Goal: Task Accomplishment & Management: Use online tool/utility

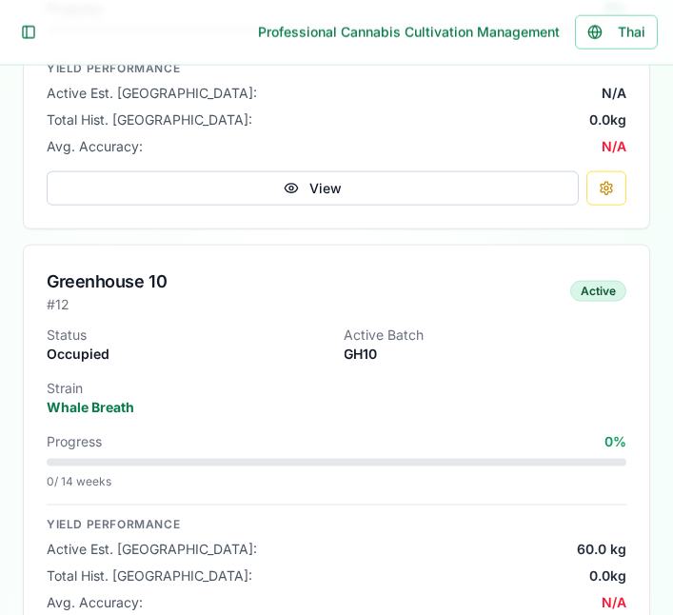
scroll to position [5256, 0]
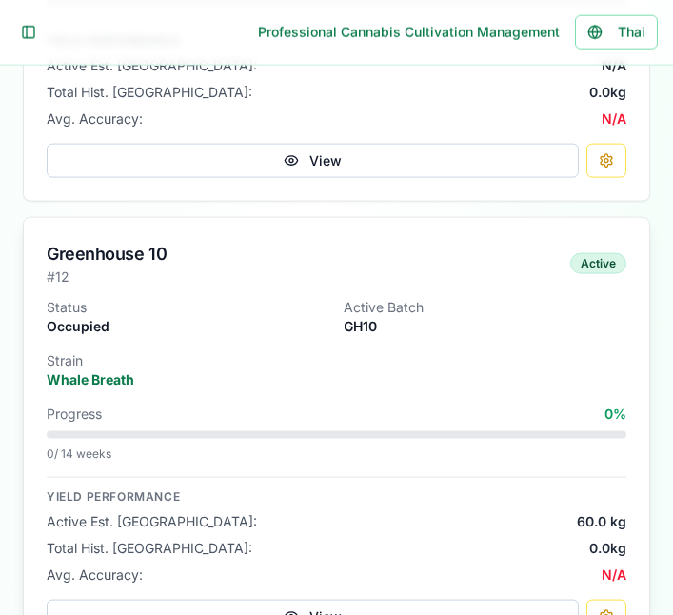
click at [575, 390] on div "Status Occupied Active Batch GH10 Strain Whale Breath Progress 0 % 0 / 14 weeks…" at bounding box center [337, 477] width 626 height 359
click at [491, 614] on button "View" at bounding box center [313, 617] width 532 height 34
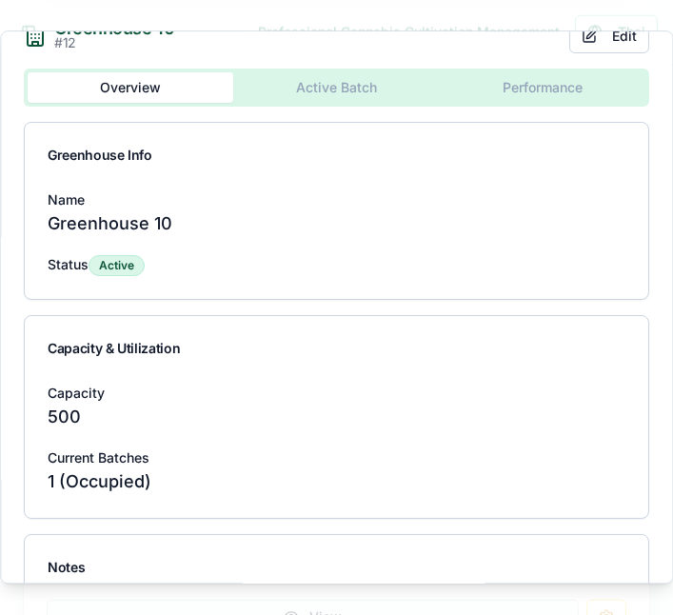
scroll to position [0, 0]
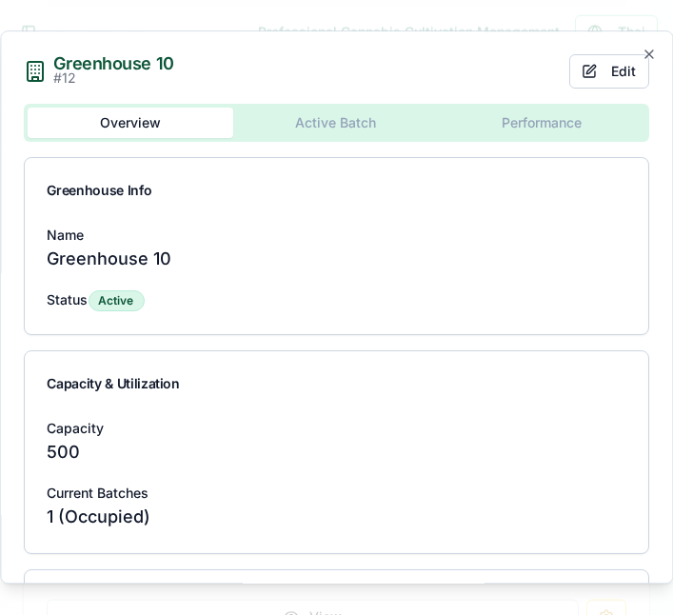
click at [366, 126] on button "Active Batch" at bounding box center [336, 123] width 206 height 30
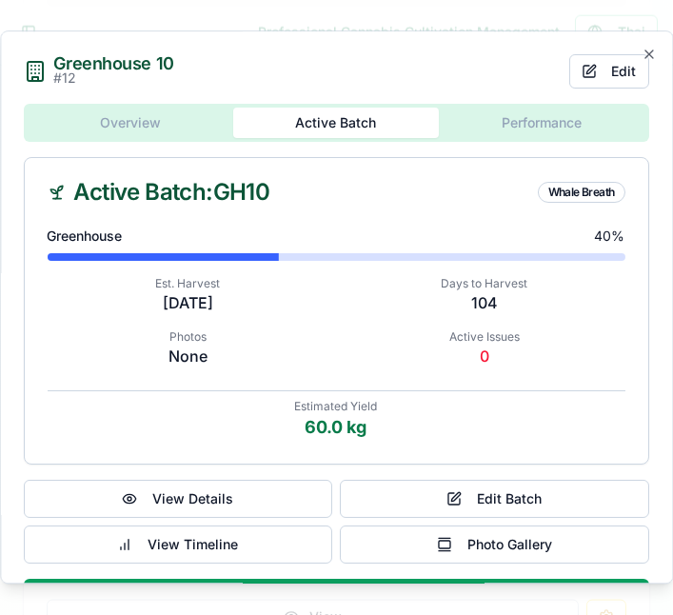
click at [549, 143] on body "**********" at bounding box center [336, 24] width 673 height 10560
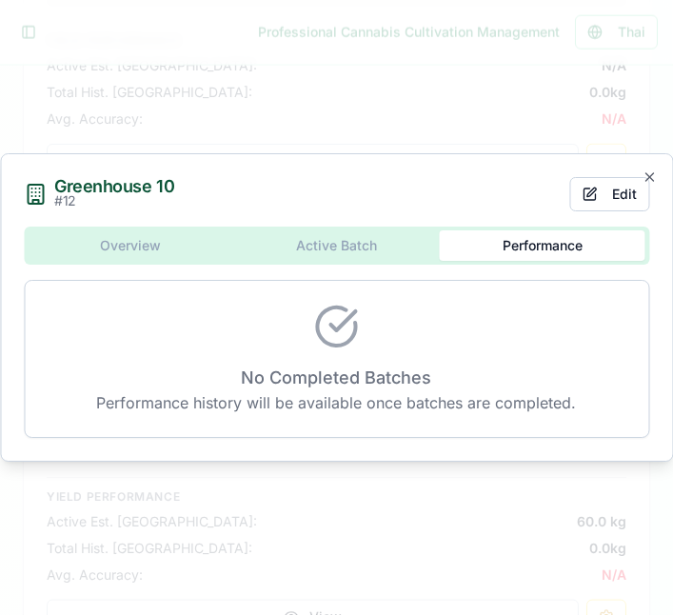
click at [150, 295] on div "Overview Active Batch Performance No Completed Batches Performance history will…" at bounding box center [337, 332] width 626 height 211
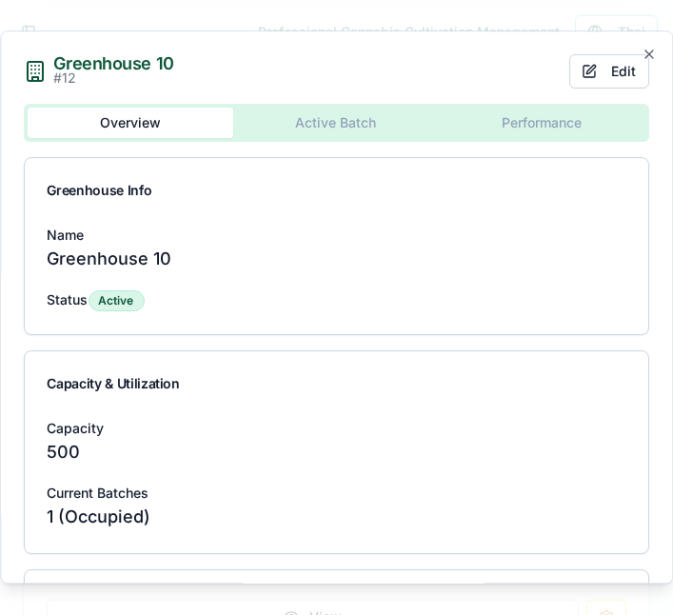
click at [534, 251] on p "Greenhouse 10" at bounding box center [337, 259] width 578 height 27
click at [407, 471] on div "Capacity 500 Current Batches 1 (Occupied)" at bounding box center [337, 484] width 624 height 137
click at [404, 614] on div "Notes" at bounding box center [337, 603] width 624 height 65
click at [159, 128] on button "Overview" at bounding box center [131, 123] width 206 height 30
click at [347, 132] on button "Active Batch" at bounding box center [336, 123] width 206 height 30
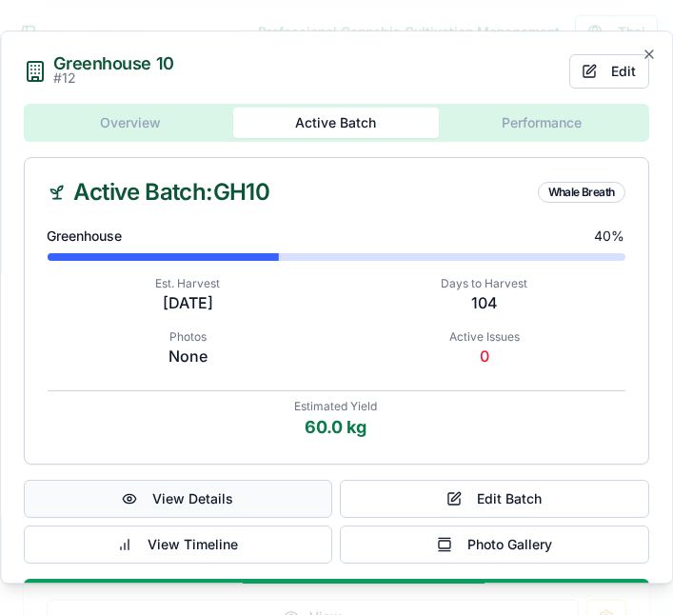
click at [258, 518] on button "View Details" at bounding box center [179, 499] width 310 height 38
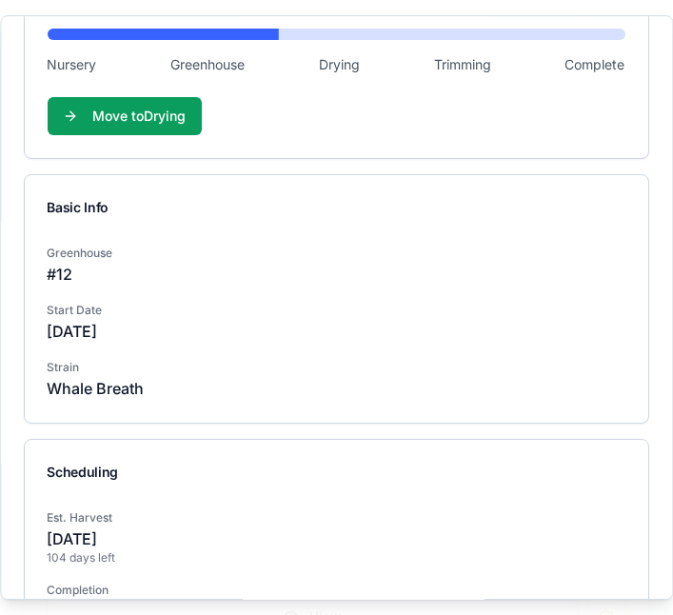
scroll to position [380, 0]
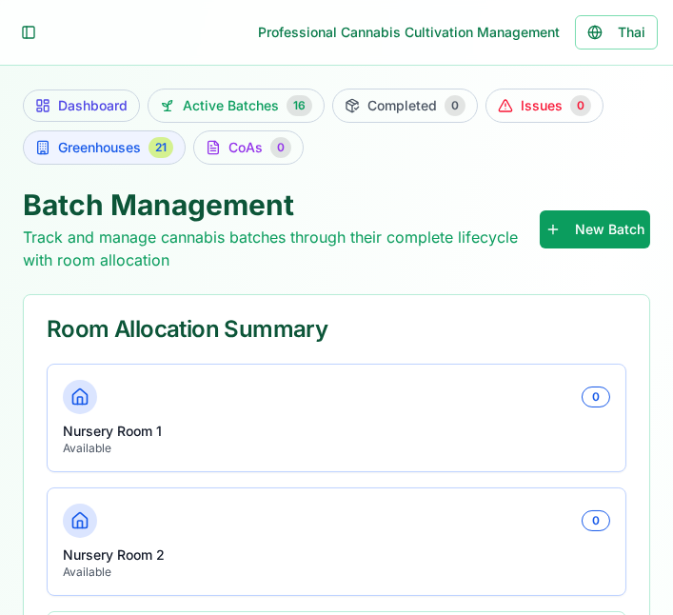
click at [162, 149] on div "21" at bounding box center [161, 147] width 25 height 21
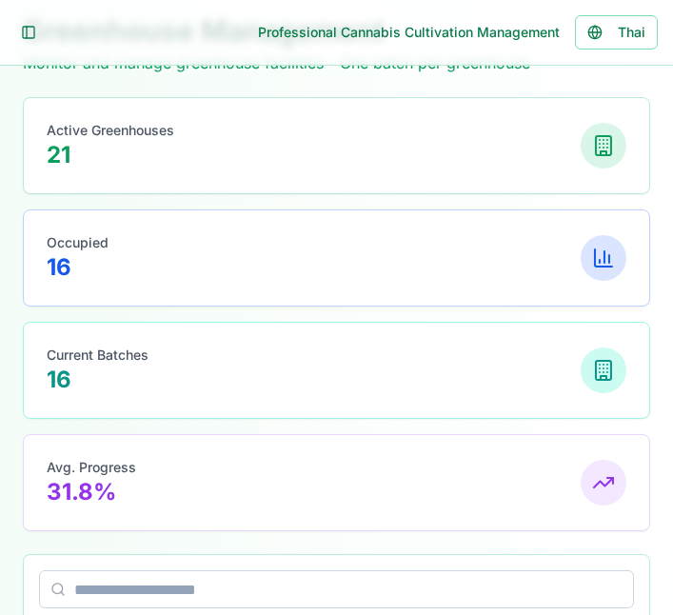
scroll to position [173, 0]
click at [527, 359] on div "Current Batches 16" at bounding box center [337, 372] width 580 height 50
click at [608, 152] on rect at bounding box center [603, 146] width 15 height 19
click at [139, 123] on p "Active Greenhouses" at bounding box center [111, 131] width 128 height 19
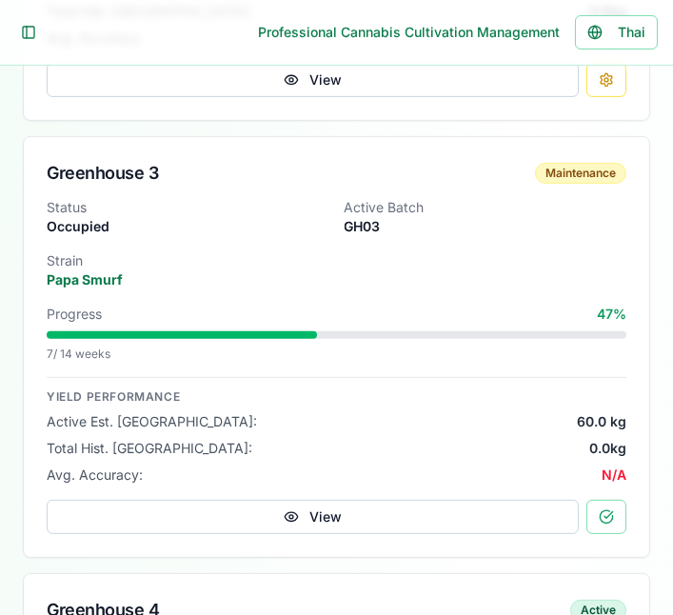
scroll to position [1595, 0]
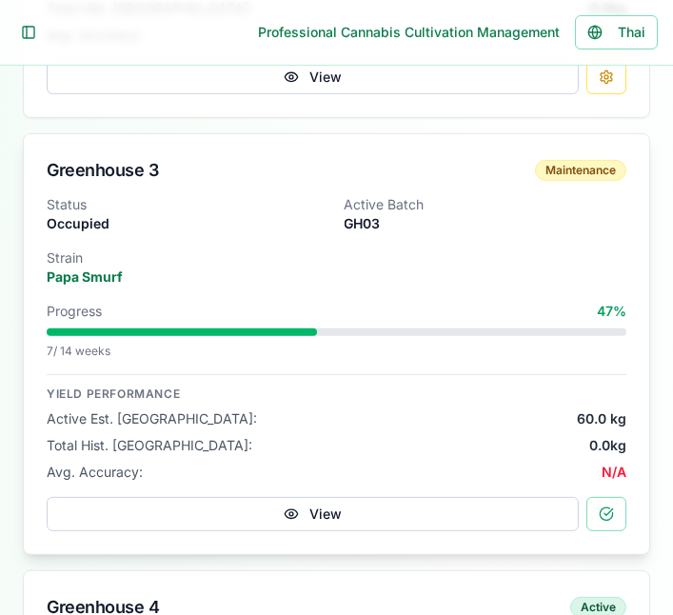
click at [506, 291] on div "Status Occupied Active Batch GH03 Strain Papa Smurf Progress 47 % 7 / 14 weeks …" at bounding box center [337, 374] width 626 height 359
click at [529, 417] on div "Active Est. Yield: 60.0 kg" at bounding box center [337, 419] width 580 height 19
click at [553, 278] on p "Papa Smurf" at bounding box center [337, 277] width 580 height 19
click at [451, 525] on button "View" at bounding box center [313, 514] width 532 height 34
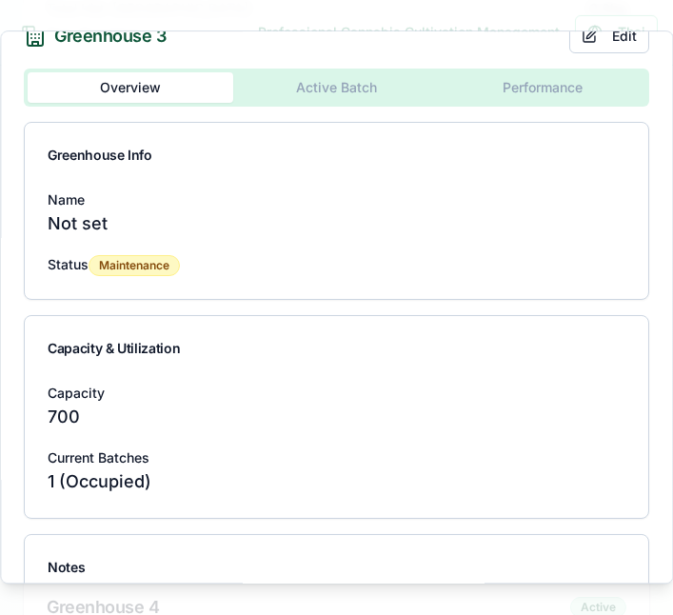
scroll to position [0, 0]
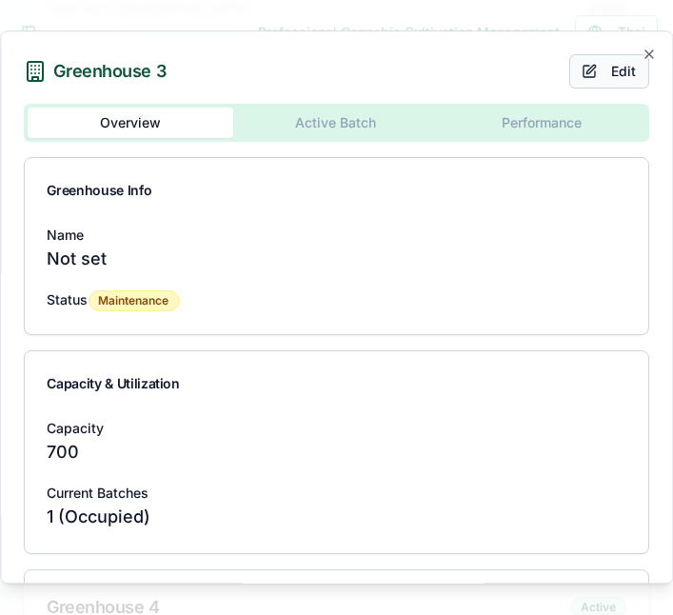
click at [614, 54] on button "Edit" at bounding box center [610, 71] width 80 height 34
select select "**********"
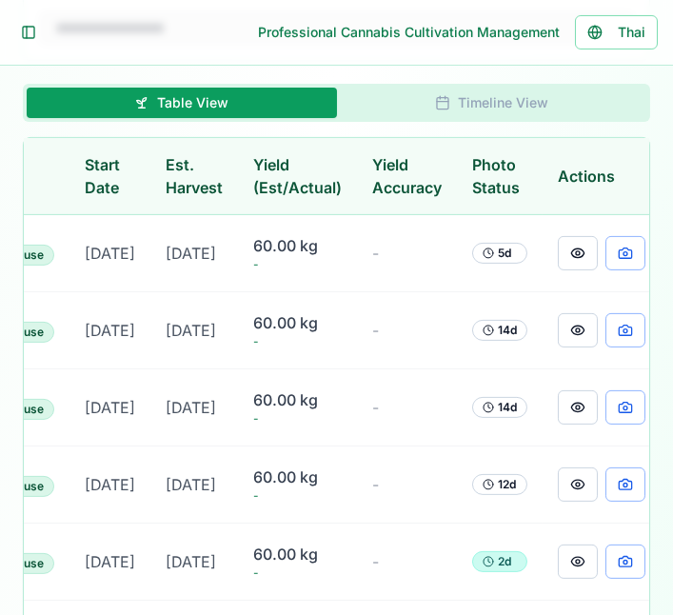
scroll to position [0, 471]
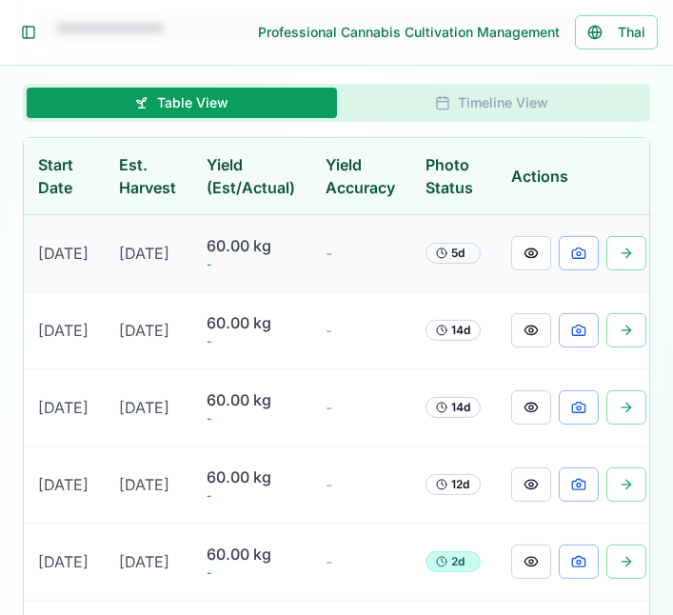
click at [341, 276] on td "-" at bounding box center [361, 253] width 100 height 77
click at [519, 271] on button at bounding box center [531, 253] width 40 height 34
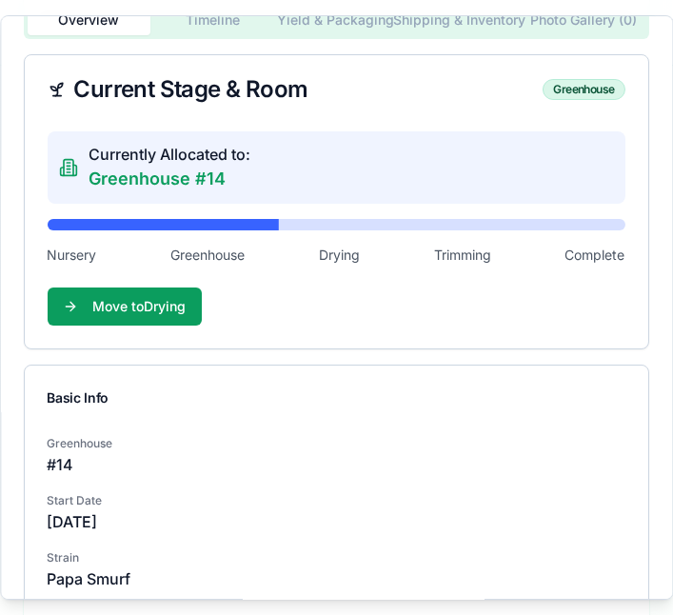
scroll to position [0, 0]
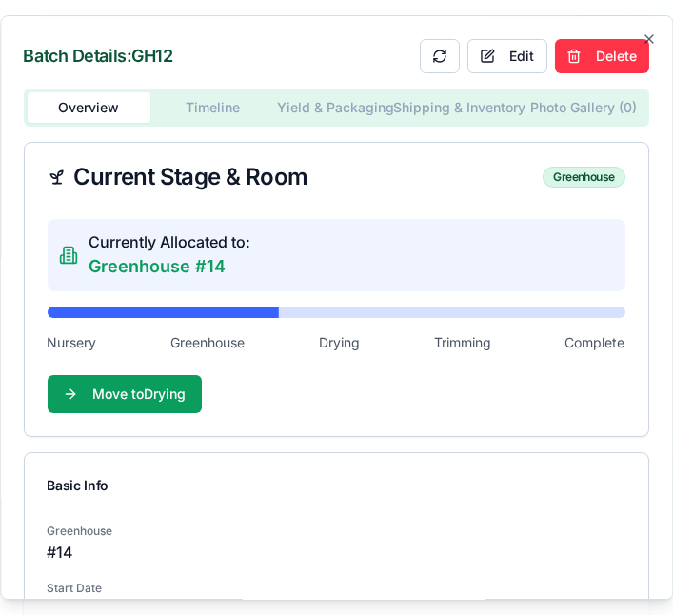
click at [560, 257] on div "Currently Allocated to: Greenhouse #14" at bounding box center [337, 255] width 578 height 72
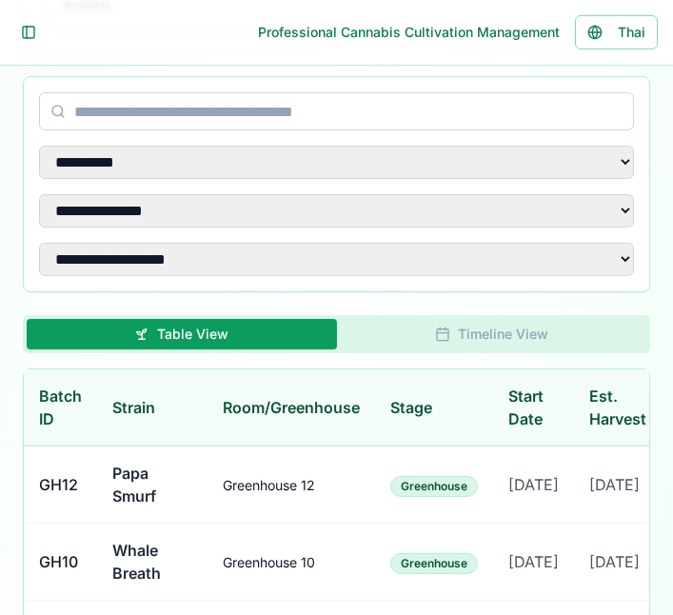
scroll to position [1069, 0]
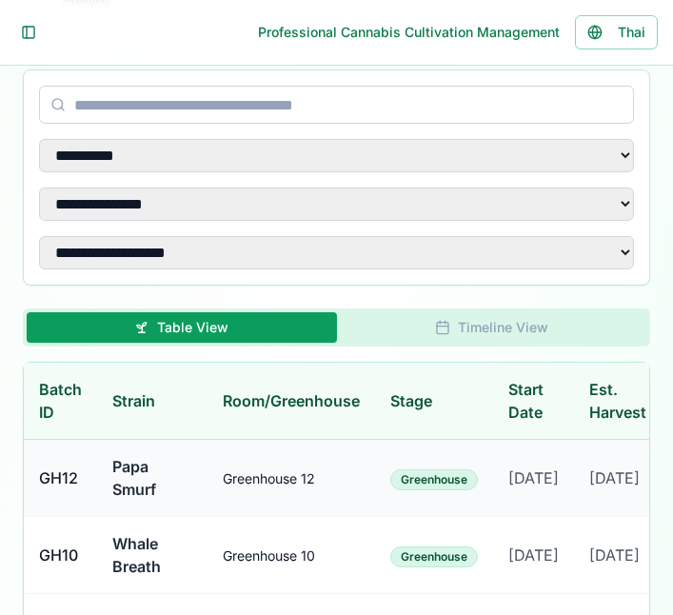
click at [549, 507] on td "[DATE]" at bounding box center [533, 478] width 81 height 77
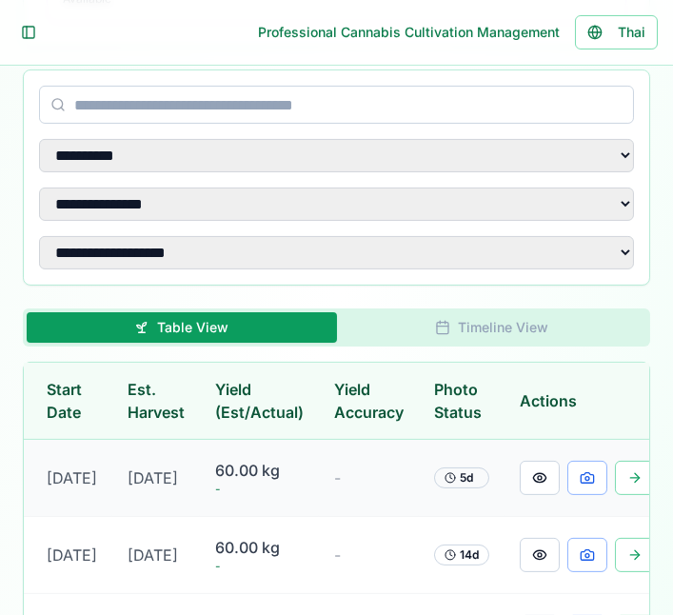
scroll to position [0, 471]
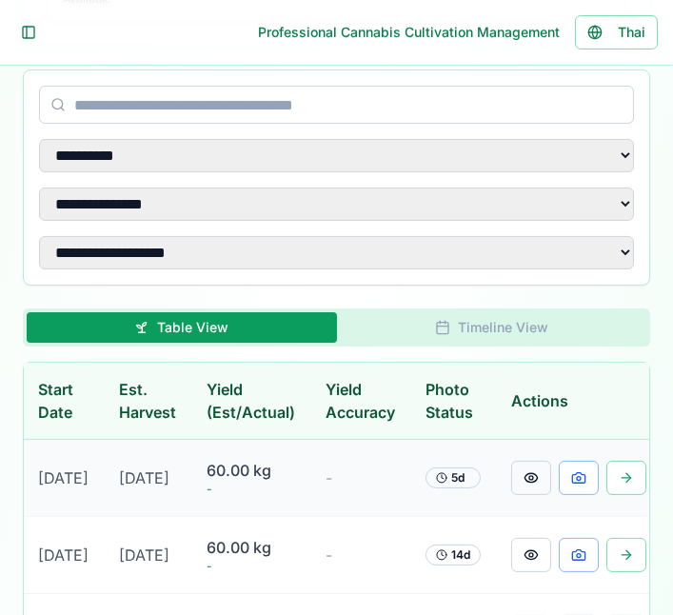
click at [520, 495] on button at bounding box center [531, 478] width 40 height 34
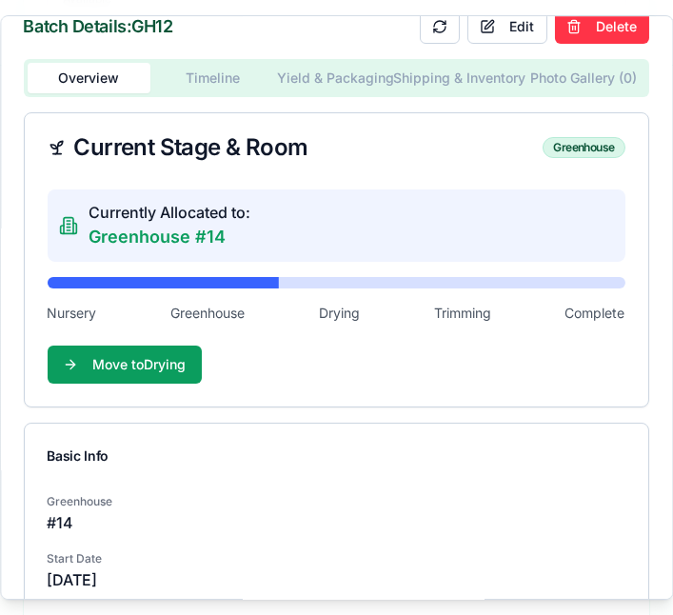
scroll to position [0, 0]
